Goal: Task Accomplishment & Management: Use online tool/utility

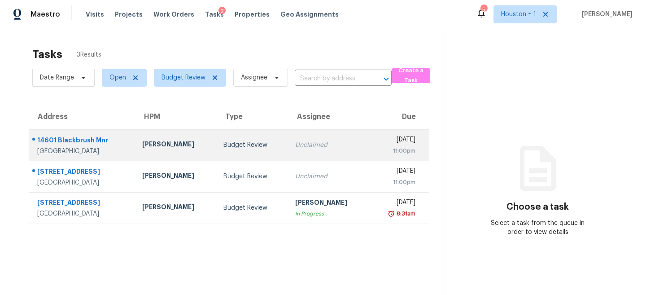
click at [191, 150] on td "[PERSON_NAME]" at bounding box center [176, 144] width 82 height 31
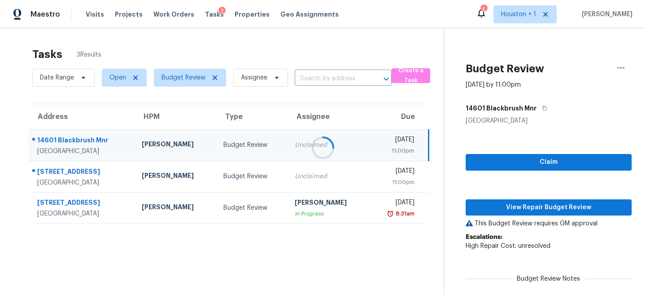
click at [565, 217] on div "Claim View Repair Budget Review This Budget Review requires GM approval Escalat…" at bounding box center [549, 229] width 166 height 209
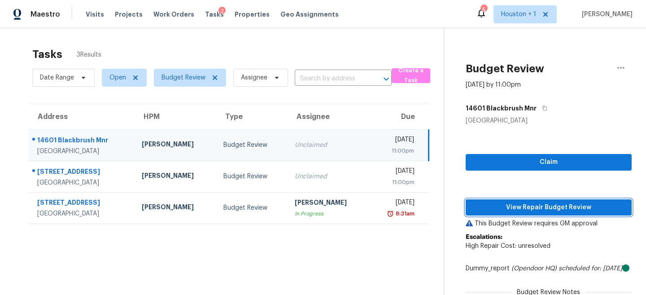
click at [565, 209] on span "View Repair Budget Review" at bounding box center [549, 207] width 152 height 11
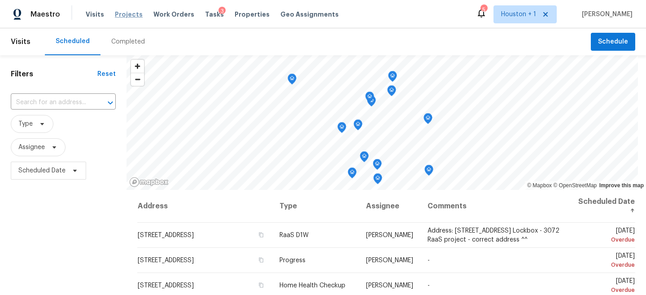
click at [131, 14] on span "Projects" at bounding box center [129, 14] width 28 height 9
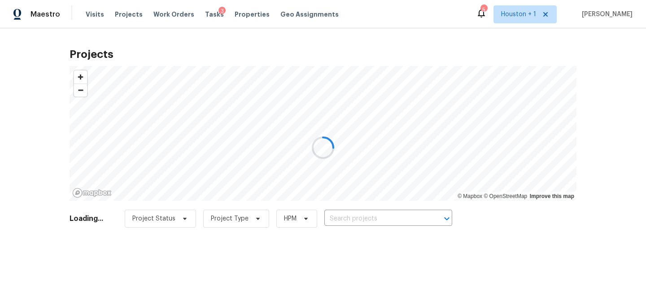
click at [355, 225] on div at bounding box center [323, 147] width 646 height 295
click at [349, 223] on div at bounding box center [323, 147] width 646 height 295
click at [358, 216] on div at bounding box center [323, 147] width 646 height 295
click at [371, 220] on div at bounding box center [323, 147] width 646 height 295
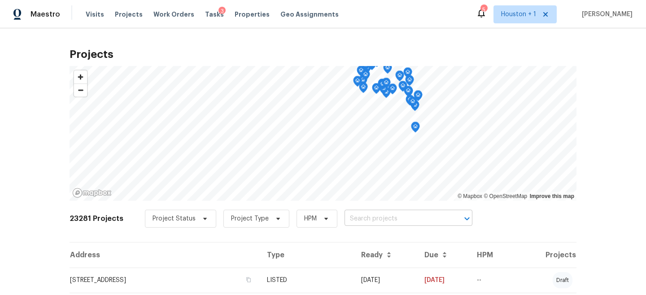
click at [381, 223] on input "text" at bounding box center [396, 219] width 103 height 14
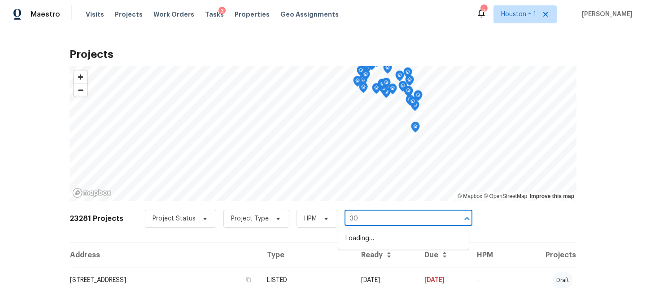
type input "3"
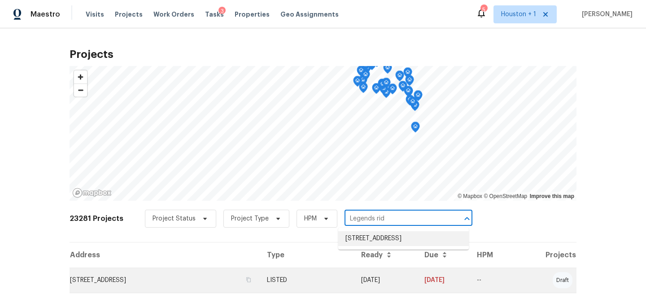
type input "Legends rid"
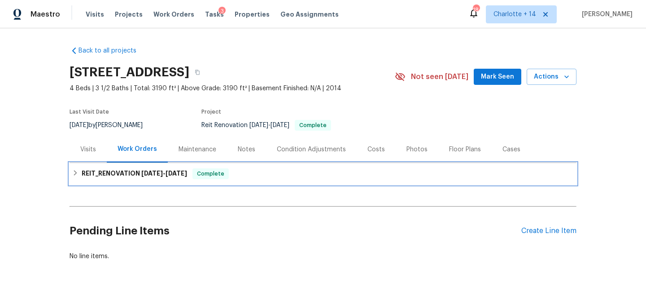
click at [254, 180] on div "REIT_RENOVATION 9/15/25 - 9/28/25 Complete" at bounding box center [323, 174] width 507 height 22
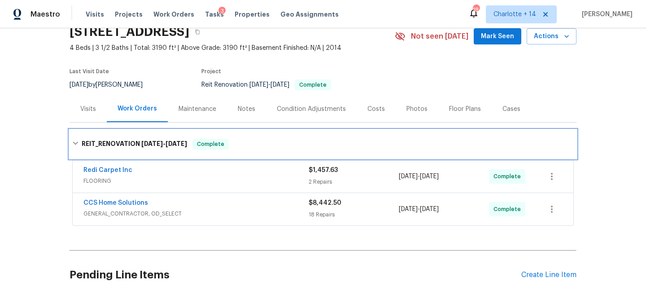
scroll to position [49, 0]
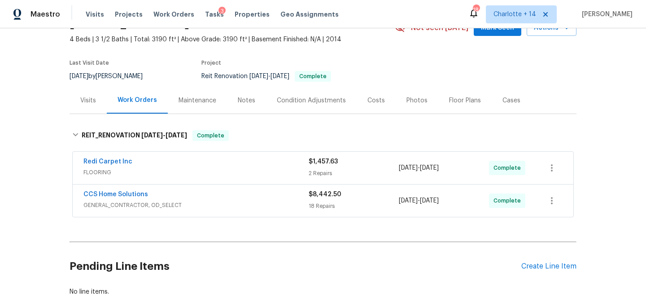
click at [92, 107] on div "Visits" at bounding box center [88, 100] width 37 height 26
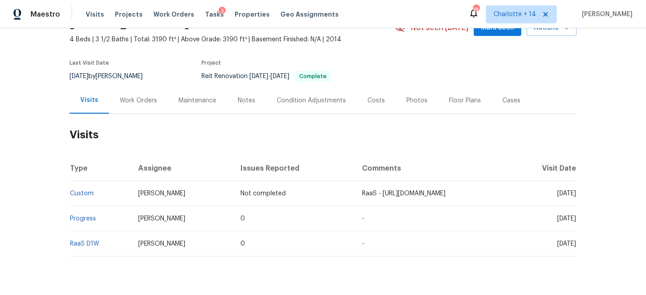
click at [362, 194] on span "RaaS - [URL][DOMAIN_NAME]" at bounding box center [403, 193] width 83 height 6
click at [121, 107] on div "Work Orders" at bounding box center [138, 100] width 59 height 26
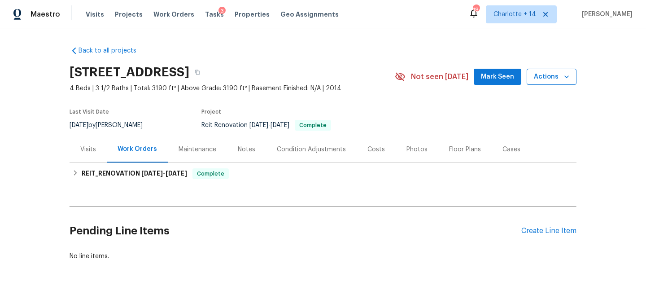
click at [546, 78] on span "Actions" at bounding box center [551, 76] width 35 height 11
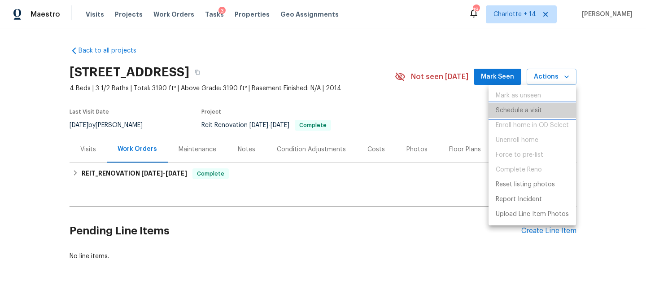
click at [520, 113] on p "Schedule a visit" at bounding box center [519, 110] width 46 height 9
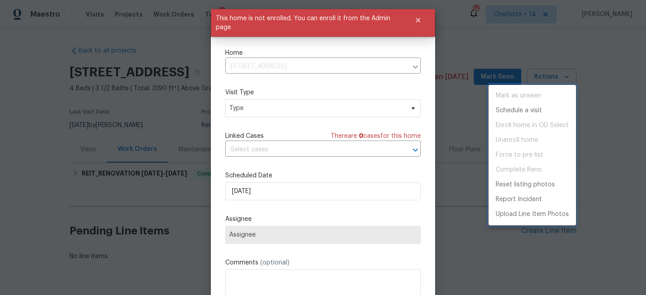
click at [245, 100] on div at bounding box center [323, 147] width 646 height 295
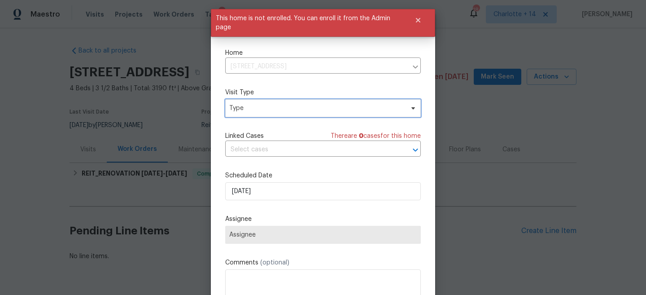
click at [254, 113] on span "Type" at bounding box center [323, 108] width 196 height 18
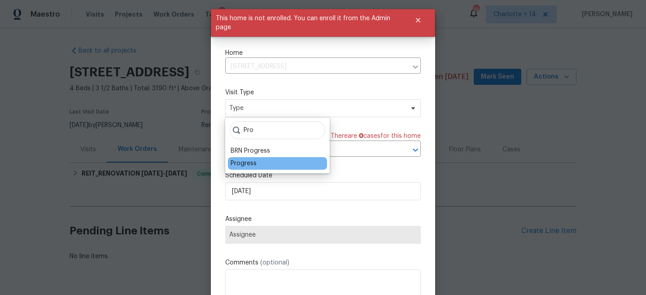
type input "Pro"
click at [245, 161] on div "Progress" at bounding box center [244, 163] width 26 height 9
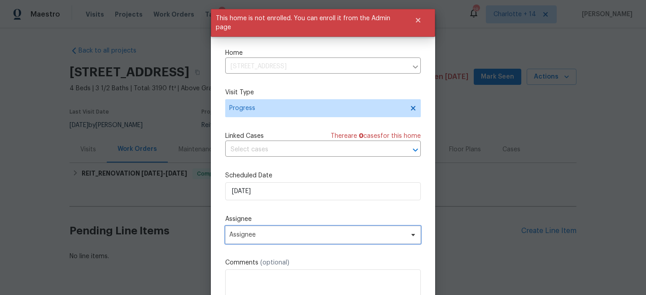
click at [268, 237] on span "Assignee" at bounding box center [317, 234] width 176 height 7
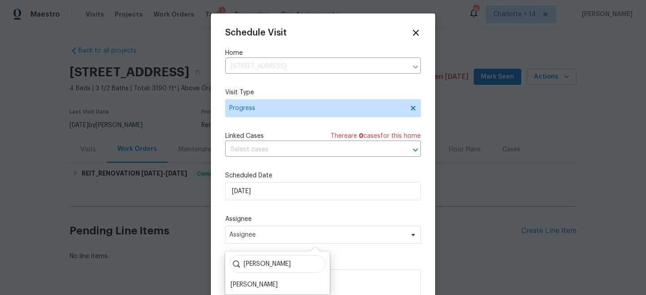
type input "Steve"
click at [256, 278] on div "Steve Steven Rosas" at bounding box center [277, 272] width 105 height 43
click at [253, 284] on div "[PERSON_NAME]" at bounding box center [254, 284] width 47 height 9
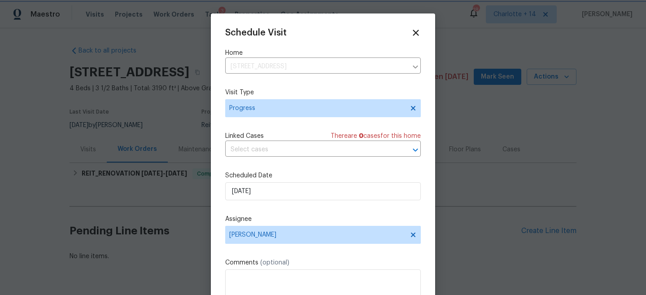
scroll to position [16, 0]
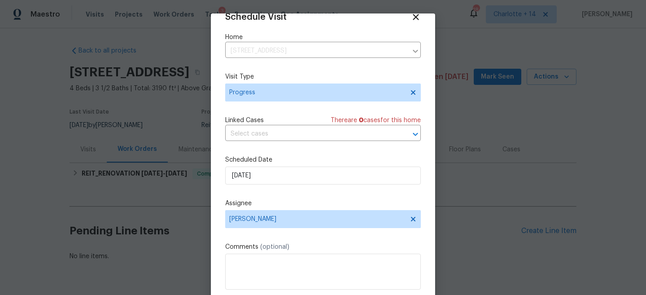
click at [267, 241] on div "Schedule Visit Home 30706 Legends Ridge Dr, Spring, TX 77386 ​ Visit Type Progr…" at bounding box center [323, 162] width 196 height 301
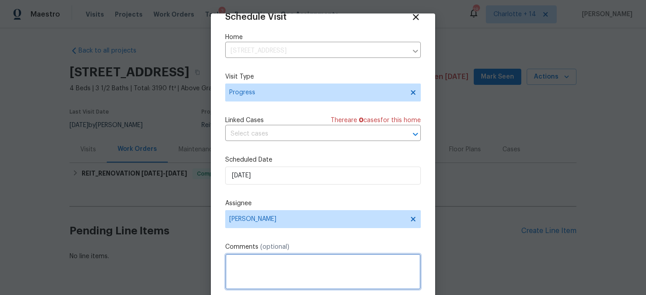
click at [265, 275] on textarea at bounding box center [323, 271] width 196 height 36
type textarea "RaaS Progress"
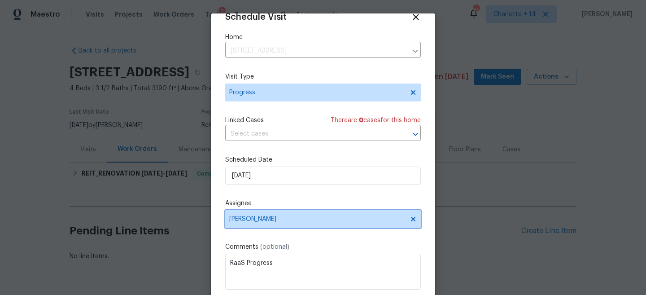
click at [302, 214] on span "[PERSON_NAME]" at bounding box center [323, 219] width 196 height 18
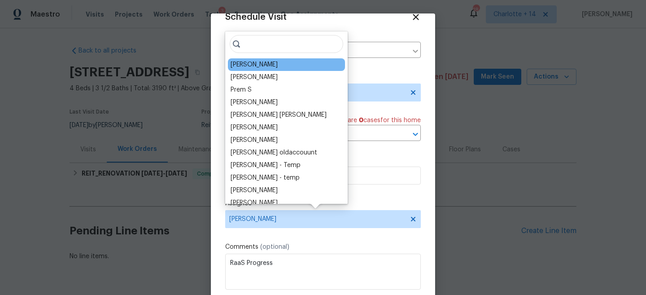
scroll to position [46, 0]
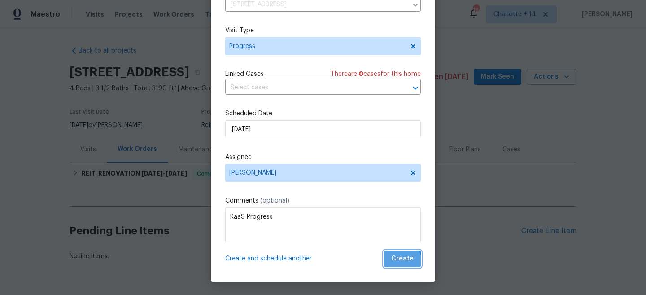
click at [400, 260] on span "Create" at bounding box center [402, 258] width 22 height 11
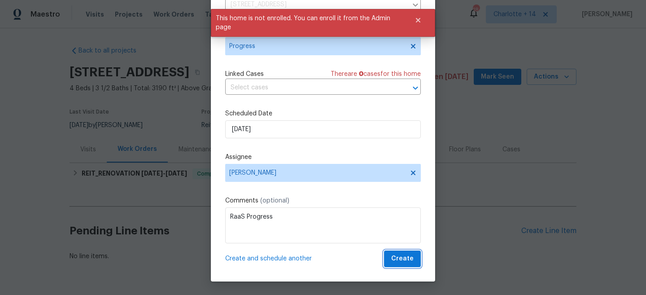
scroll to position [0, 0]
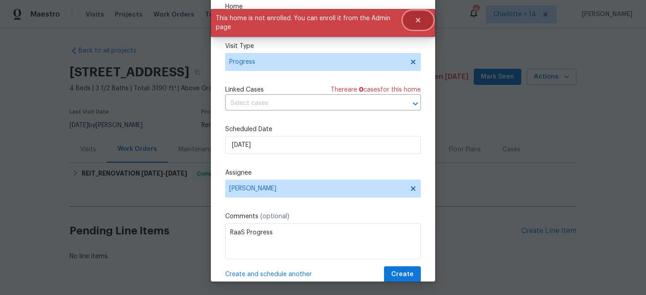
click at [419, 23] on icon "Close" at bounding box center [418, 20] width 7 height 7
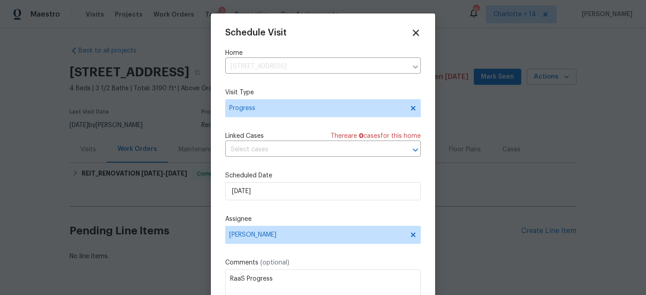
click at [417, 34] on icon at bounding box center [416, 33] width 6 height 6
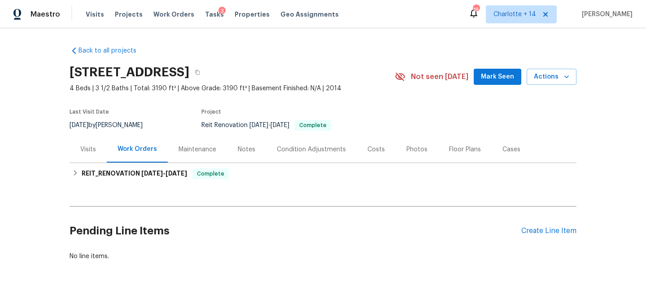
click at [87, 154] on div "Visits" at bounding box center [88, 149] width 37 height 26
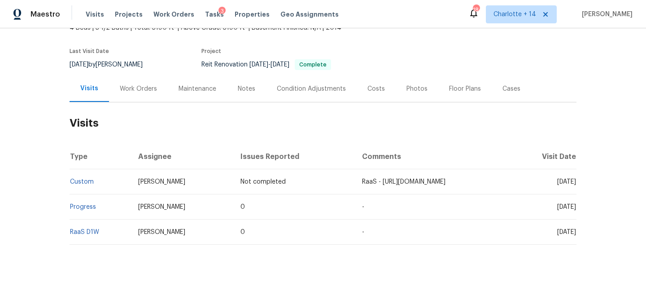
scroll to position [29, 0]
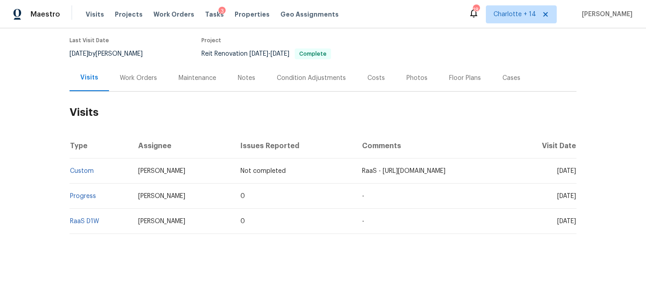
click at [161, 79] on div "Work Orders" at bounding box center [138, 78] width 59 height 26
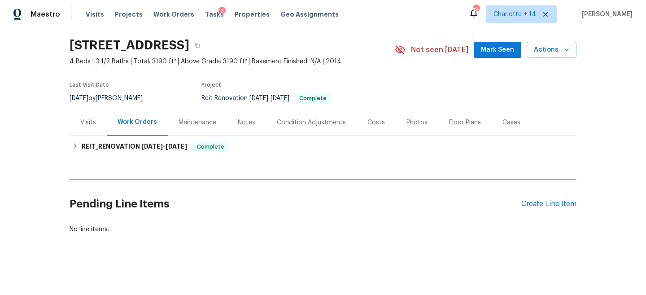
scroll to position [27, 0]
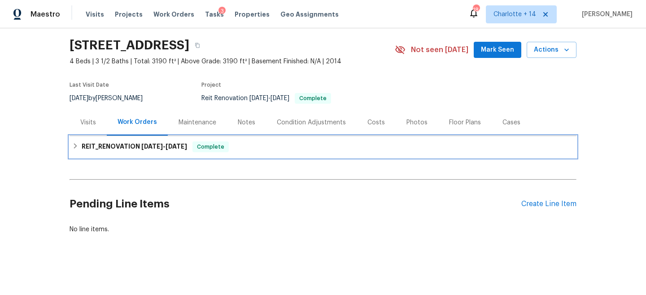
click at [266, 144] on div "REIT_RENOVATION 9/15/25 - 9/28/25 Complete" at bounding box center [323, 146] width 502 height 11
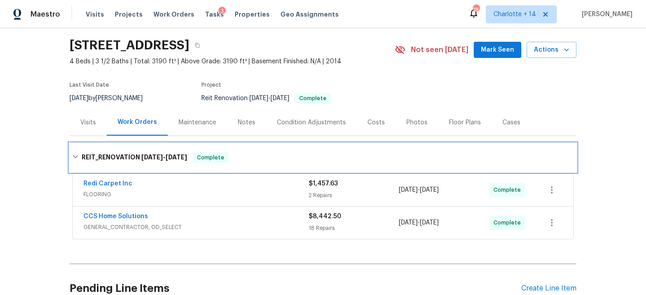
scroll to position [39, 0]
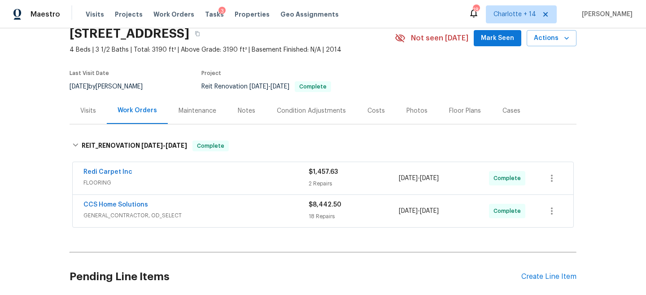
click at [286, 206] on div "CCS Home Solutions" at bounding box center [195, 205] width 225 height 11
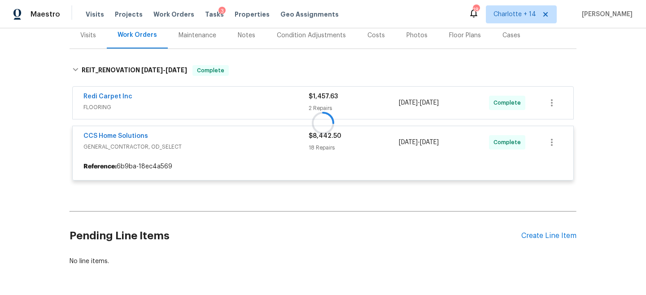
scroll to position [116, 0]
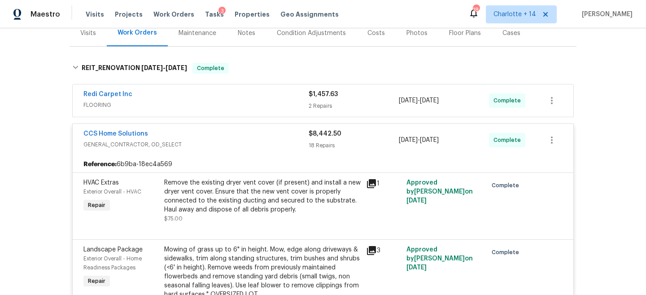
click at [239, 99] on div "Redi Carpet Inc" at bounding box center [195, 95] width 225 height 11
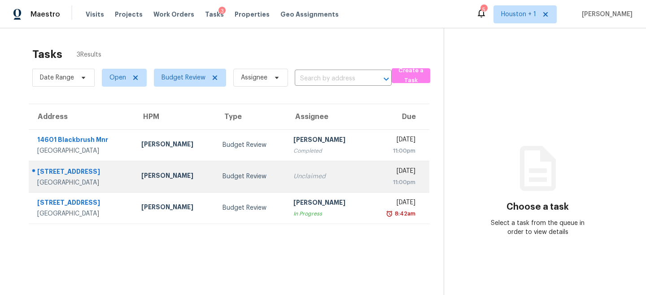
click at [202, 182] on td "[PERSON_NAME]" at bounding box center [174, 176] width 81 height 31
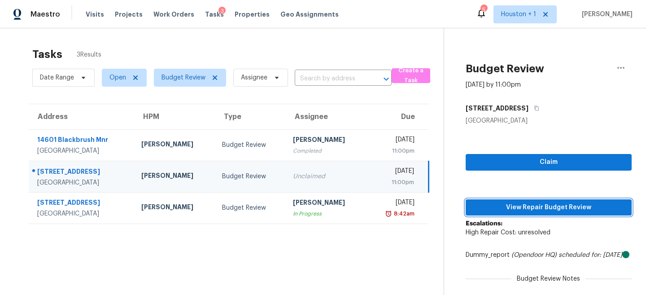
click at [521, 204] on span "View Repair Budget Review" at bounding box center [549, 207] width 152 height 11
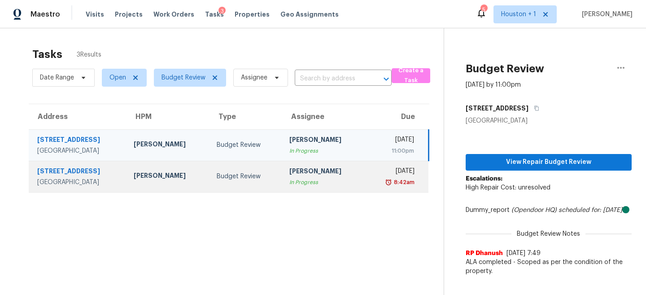
click at [243, 185] on td "Budget Review" at bounding box center [245, 176] width 73 height 31
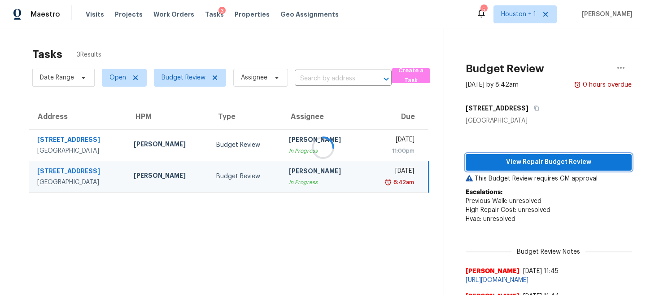
click at [553, 160] on span "View Repair Budget Review" at bounding box center [549, 162] width 152 height 11
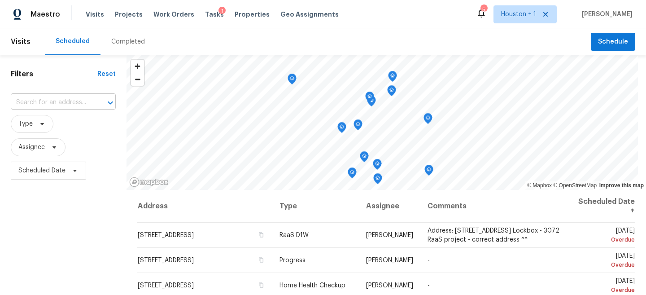
click at [26, 100] on input "text" at bounding box center [51, 103] width 80 height 14
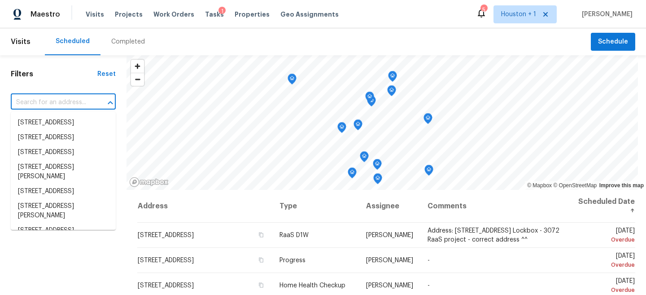
paste input "18810 Appletree Ridge Rd, Houston, TX 77084"
type input "18810 Appletree Ridge Rd, Houston, TX 77084"
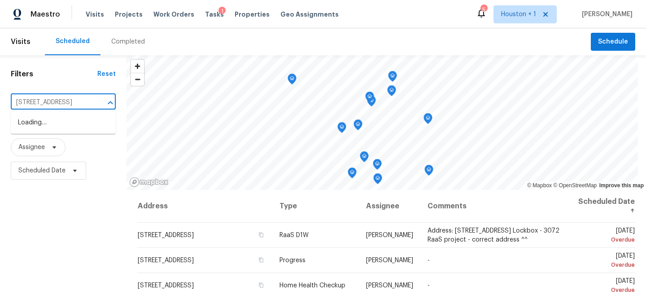
scroll to position [0, 60]
click at [31, 121] on li "18810 Appletree Ridge Rd, Houston, TX 77084" at bounding box center [63, 122] width 105 height 15
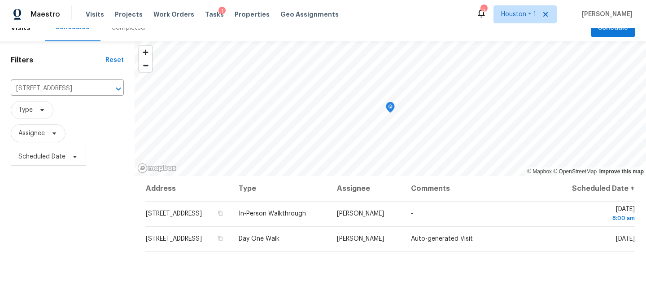
scroll to position [17, 0]
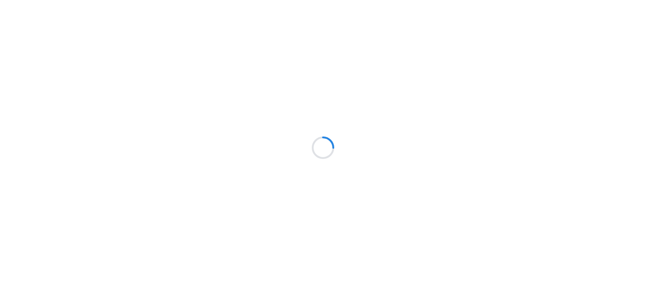
click at [44, 126] on div at bounding box center [323, 147] width 646 height 295
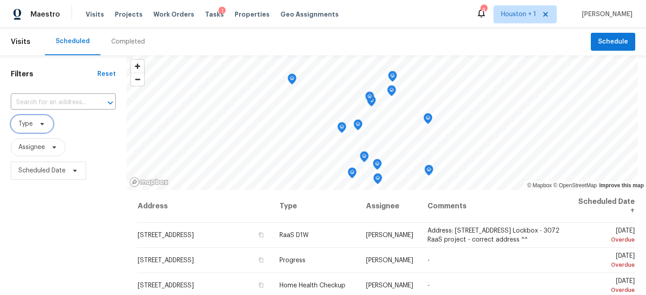
click at [34, 121] on span "Type" at bounding box center [32, 124] width 43 height 18
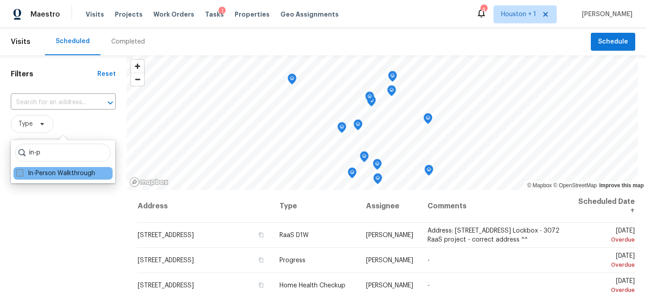
type input "in-p"
click at [41, 175] on label "In-Person Walkthrough" at bounding box center [55, 173] width 79 height 9
click at [22, 175] on input "In-Person Walkthrough" at bounding box center [19, 172] width 6 height 6
checkbox input "true"
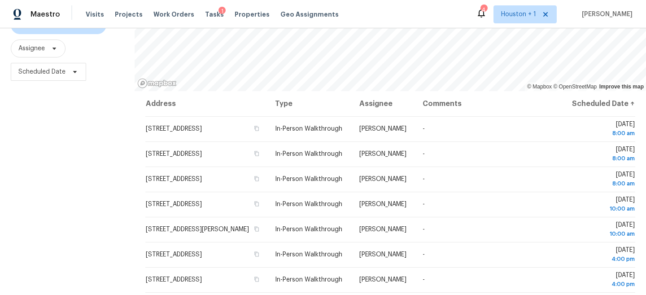
scroll to position [108, 0]
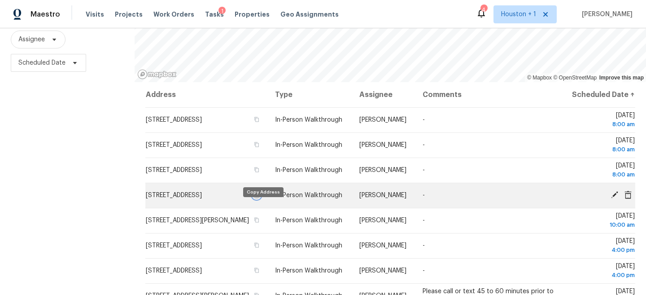
click at [259, 197] on icon "button" at bounding box center [256, 194] width 5 height 5
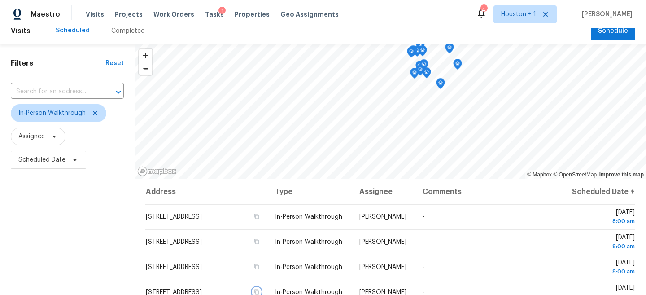
scroll to position [0, 0]
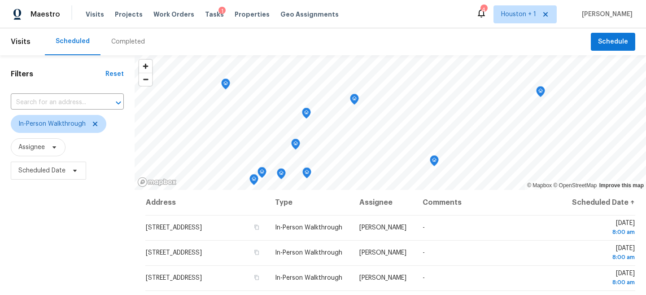
click at [430, 159] on icon "Map marker" at bounding box center [434, 161] width 8 height 10
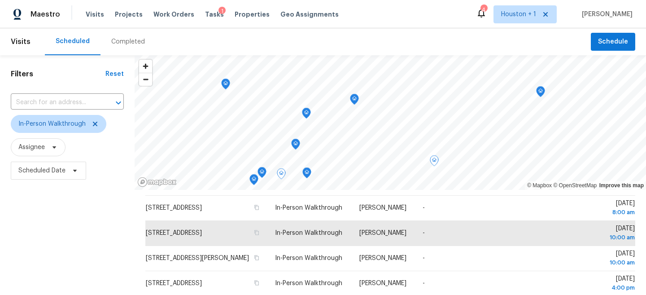
scroll to position [96, 0]
